Goal: Transaction & Acquisition: Book appointment/travel/reservation

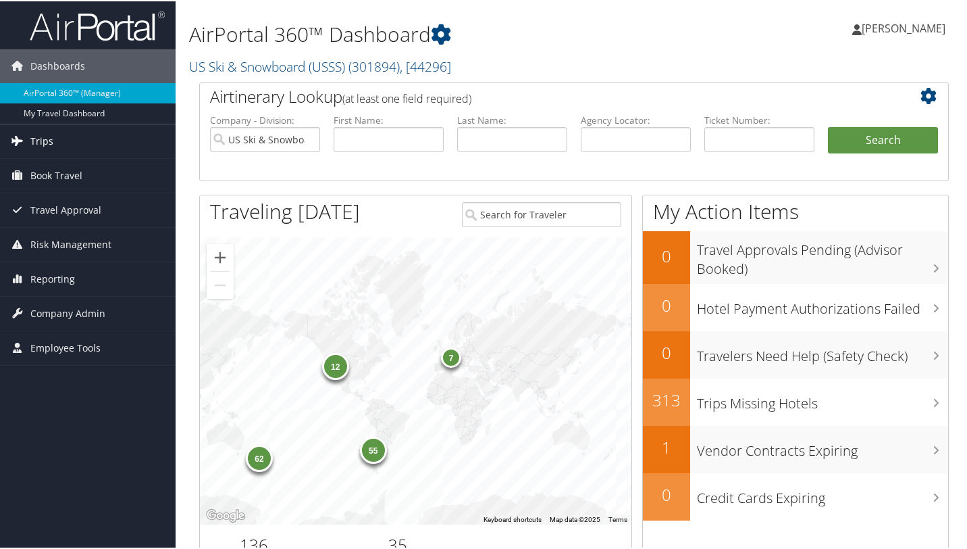
click at [41, 141] on span "Trips" at bounding box center [41, 140] width 23 height 34
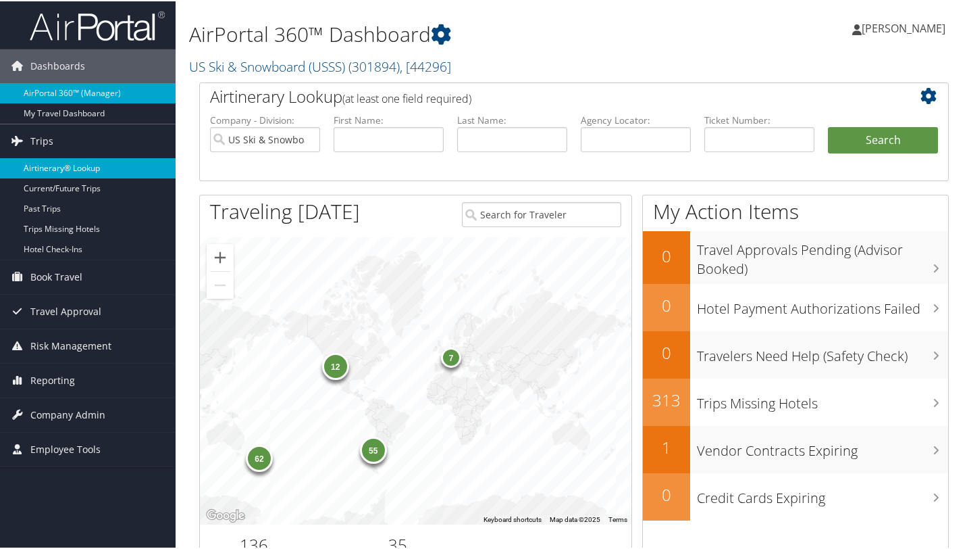
click at [53, 166] on link "Airtinerary® Lookup" at bounding box center [88, 167] width 176 height 20
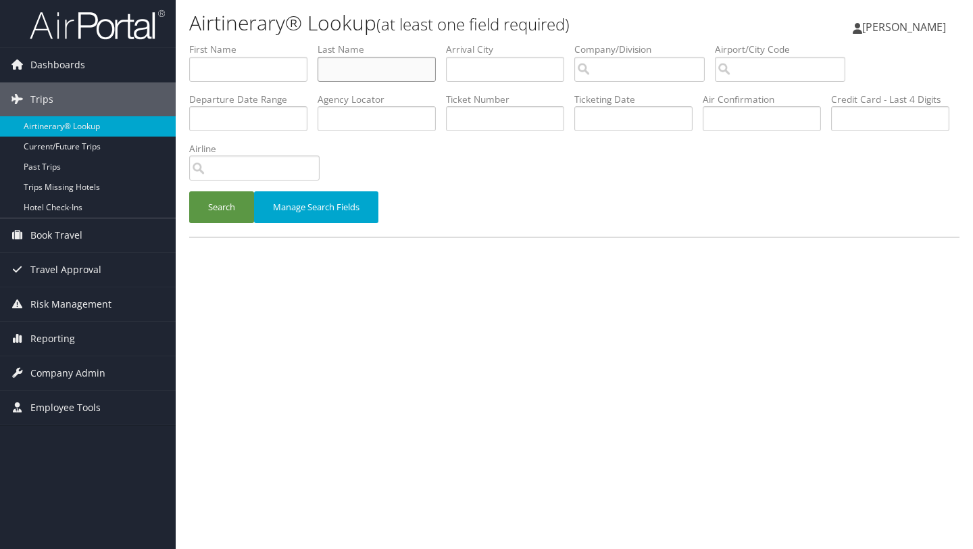
click at [358, 68] on input "text" at bounding box center [376, 69] width 118 height 25
type input "marcellini"
click at [220, 209] on button "Search" at bounding box center [221, 207] width 65 height 32
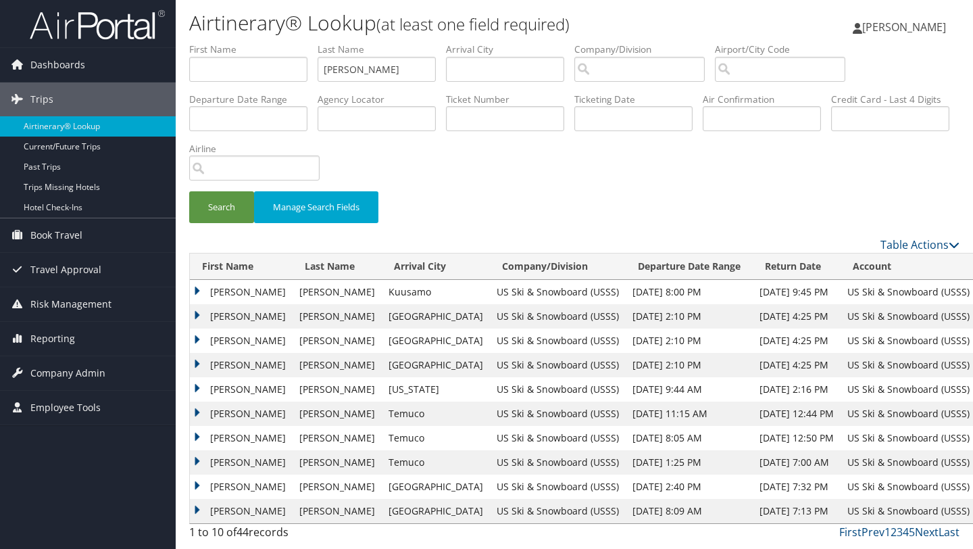
click at [199, 459] on td "DYLAN FRANK" at bounding box center [241, 462] width 103 height 24
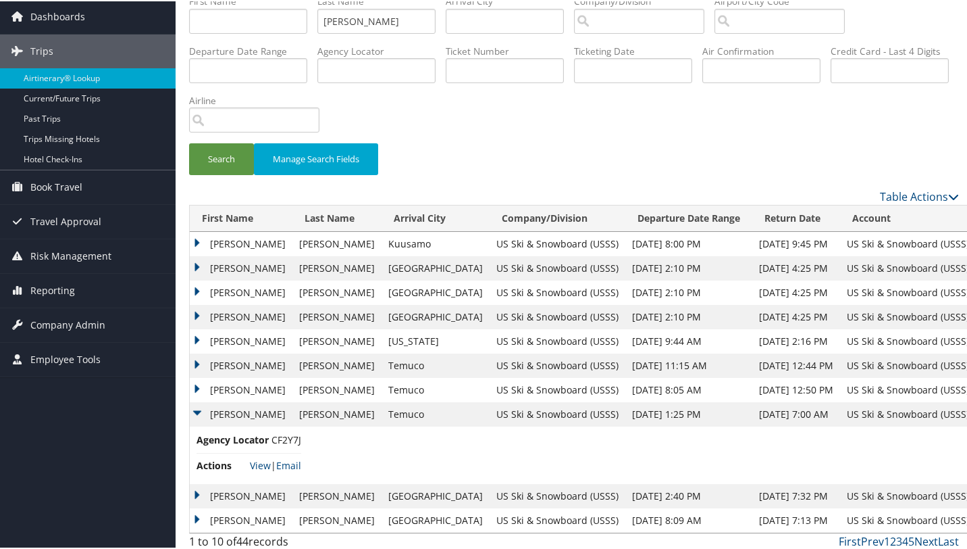
scroll to position [55, 0]
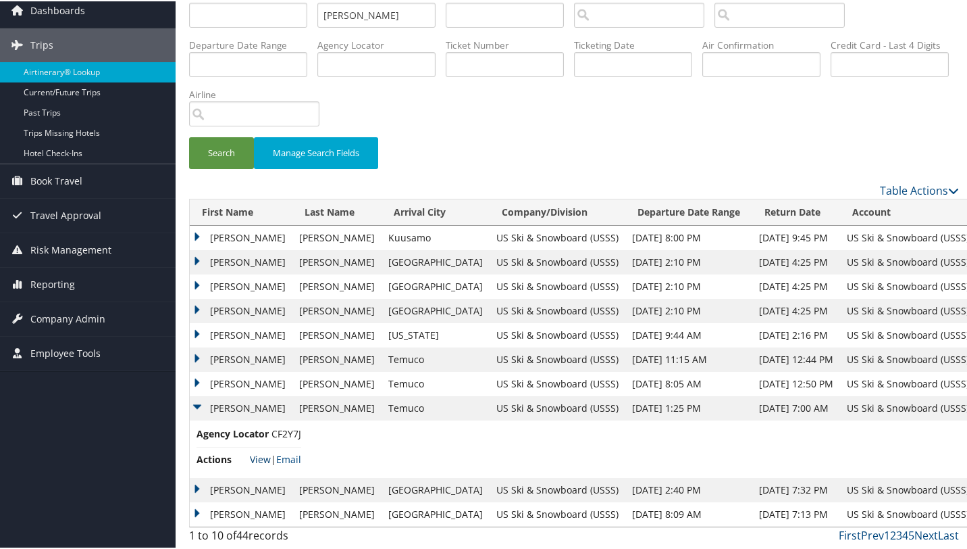
click at [255, 455] on link "View" at bounding box center [260, 457] width 21 height 13
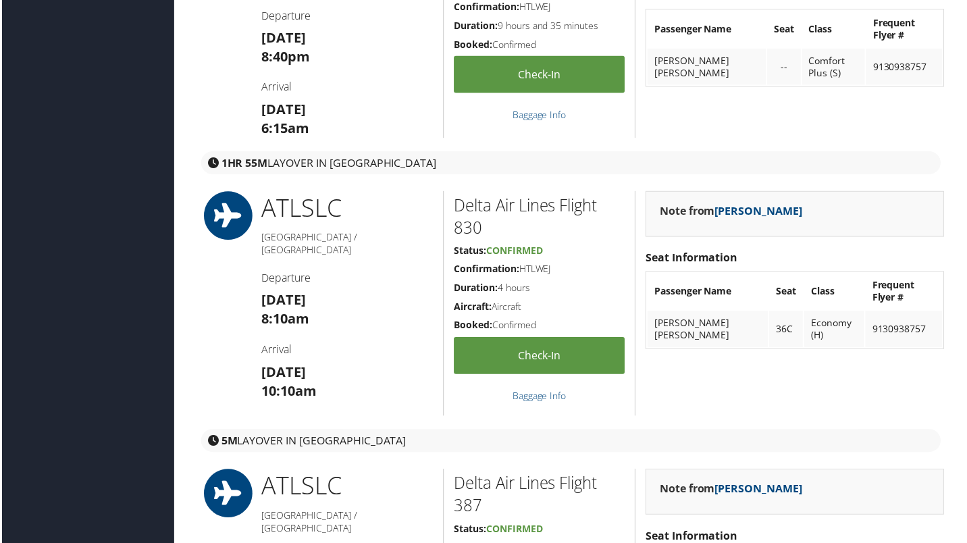
scroll to position [2027, 3]
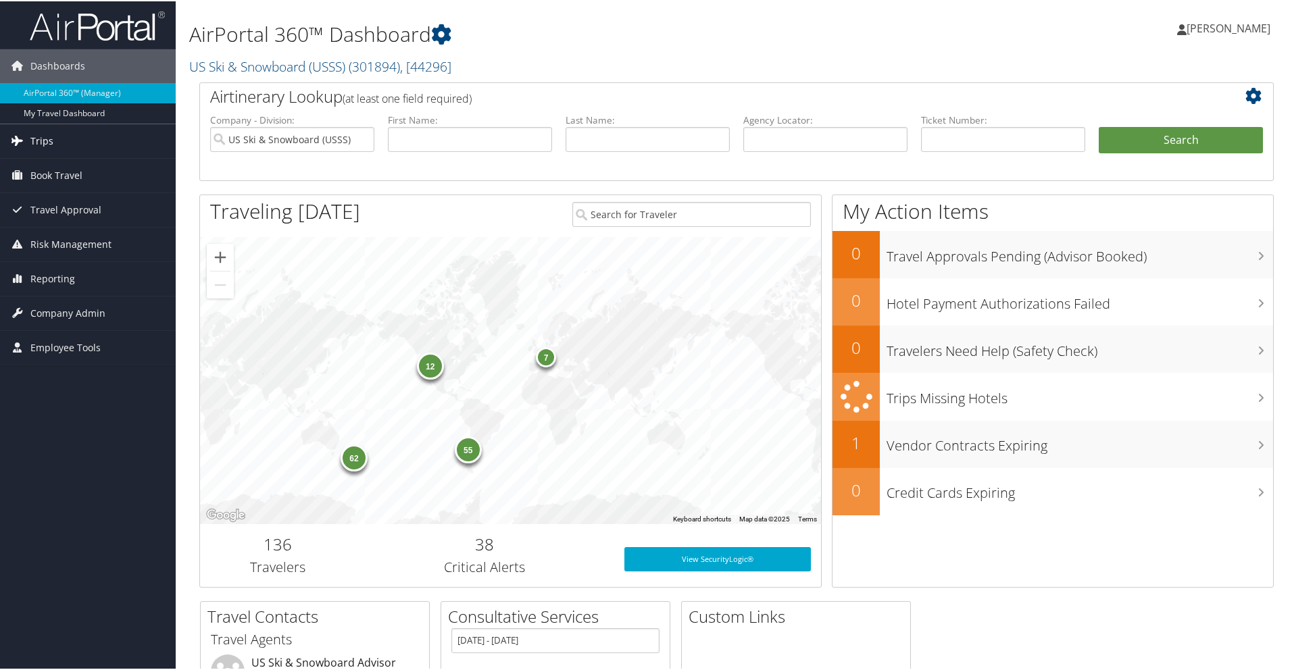
click at [41, 139] on span "Trips" at bounding box center [41, 140] width 23 height 34
click at [77, 272] on span "Book Travel" at bounding box center [56, 276] width 52 height 34
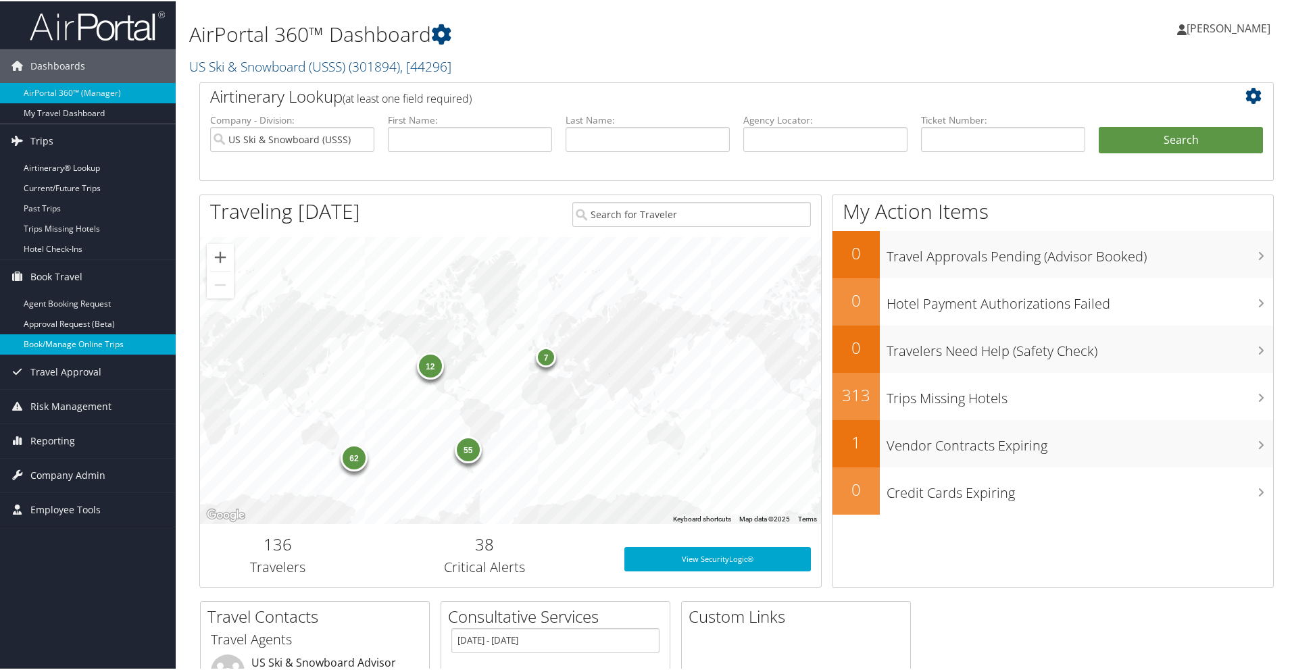
click at [93, 341] on link "Book/Manage Online Trips" at bounding box center [88, 343] width 176 height 20
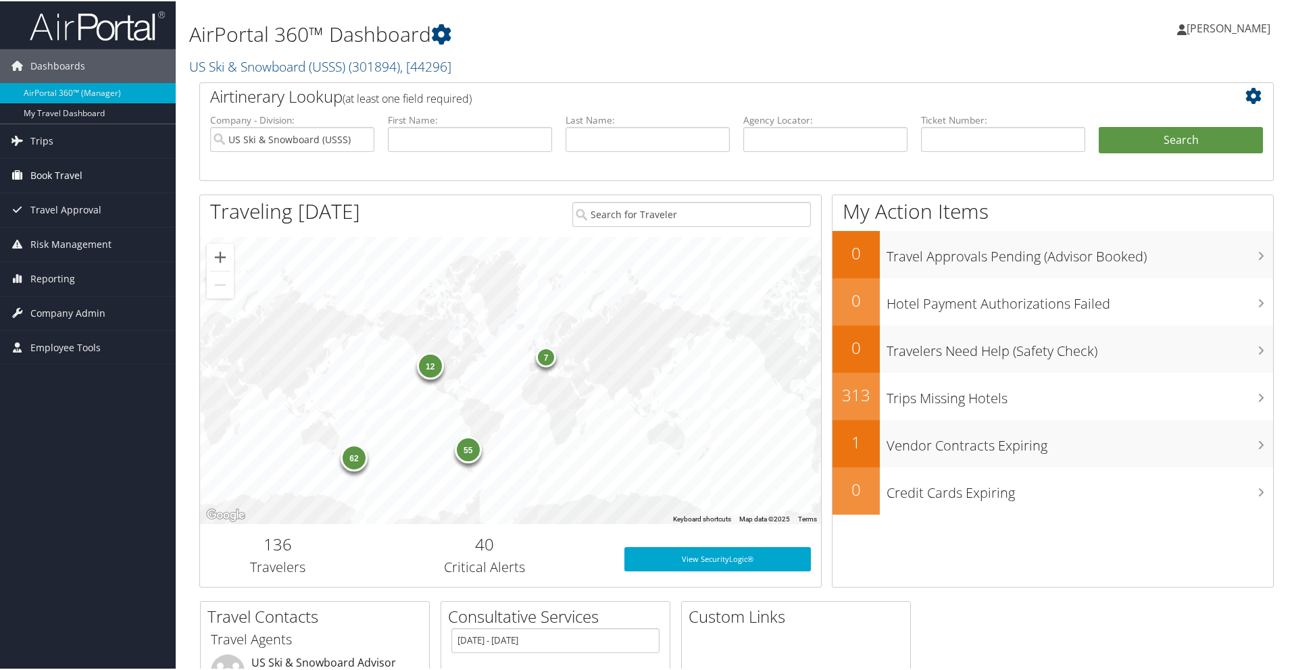
click at [69, 172] on span "Book Travel" at bounding box center [56, 174] width 52 height 34
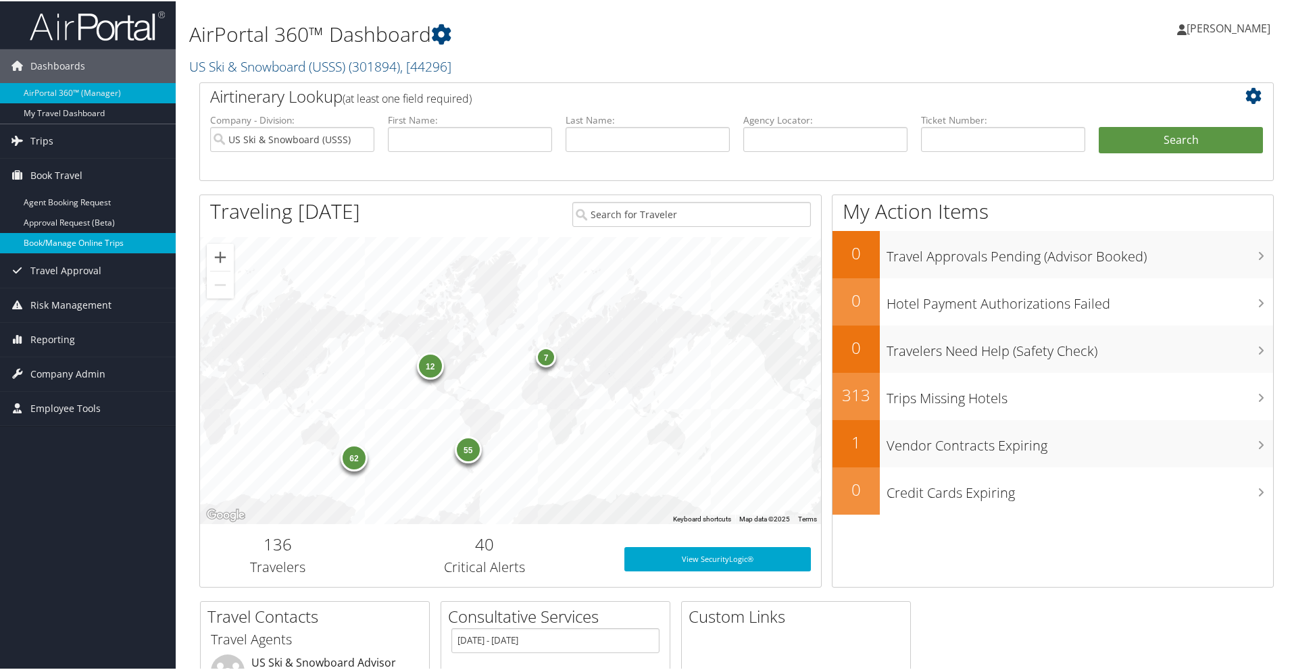
click at [54, 241] on link "Book/Manage Online Trips" at bounding box center [88, 242] width 176 height 20
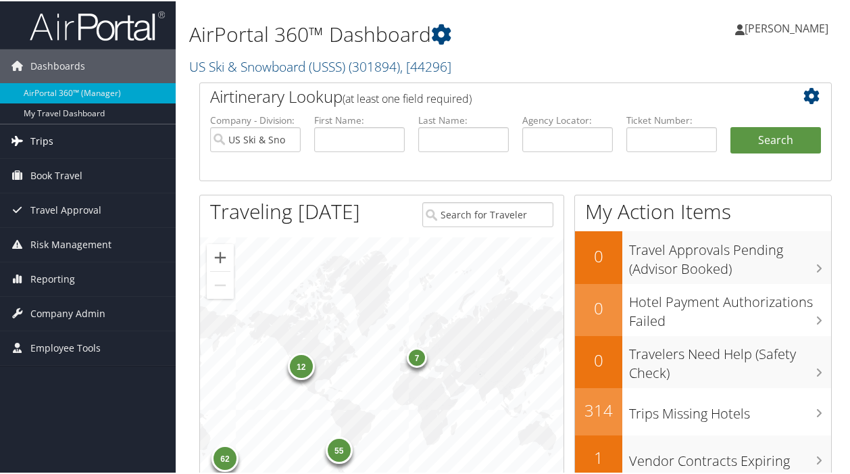
click at [40, 141] on span "Trips" at bounding box center [41, 140] width 23 height 34
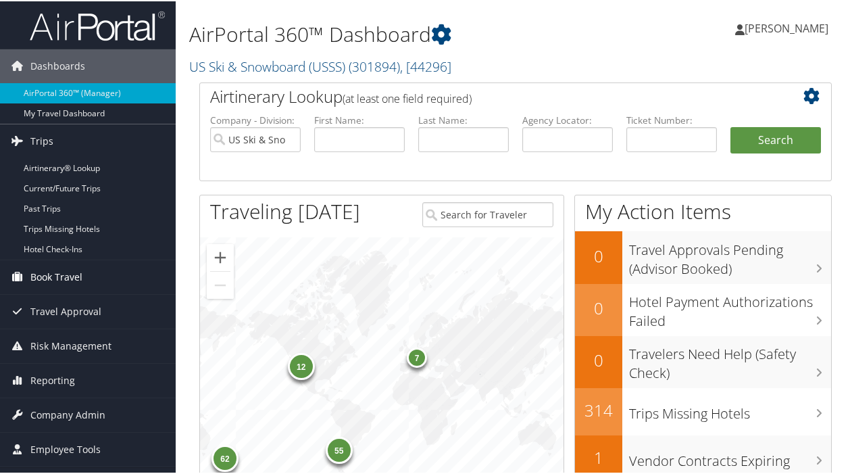
click at [48, 273] on span "Book Travel" at bounding box center [56, 276] width 52 height 34
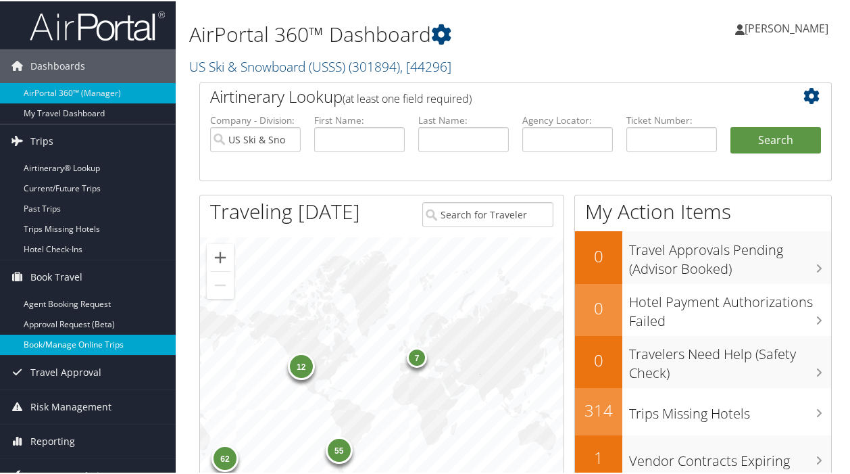
click at [61, 343] on link "Book/Manage Online Trips" at bounding box center [88, 343] width 176 height 20
